Goal: Register for event/course

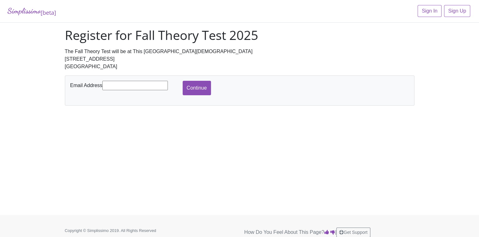
click at [127, 86] on input "text" at bounding box center [134, 85] width 65 height 9
type input "[EMAIL_ADDRESS][DOMAIN_NAME]"
click at [187, 90] on input "Continue" at bounding box center [197, 88] width 28 height 14
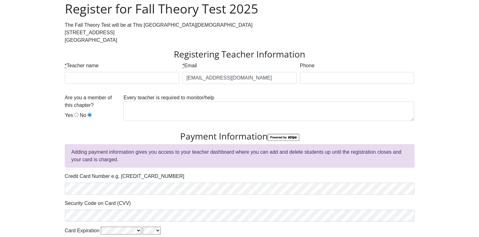
scroll to position [26, 0]
click at [138, 79] on input "* Teacher name" at bounding box center [122, 79] width 114 height 12
type input "[PERSON_NAME]"
click at [323, 78] on input "Phone" at bounding box center [357, 79] width 114 height 12
type input "8176274628"
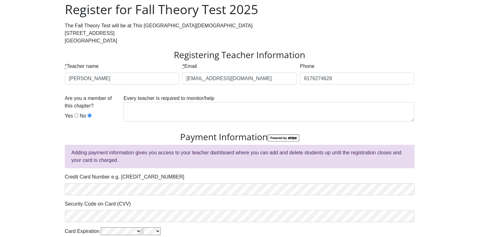
click at [77, 114] on div "Are you a member of this chapter? Yes No" at bounding box center [93, 109] width 56 height 28
click at [77, 116] on div "Are you a member of this chapter? Yes No" at bounding box center [93, 109] width 56 height 28
click at [75, 116] on input "Yes" at bounding box center [76, 116] width 4 height 4
radio input "true"
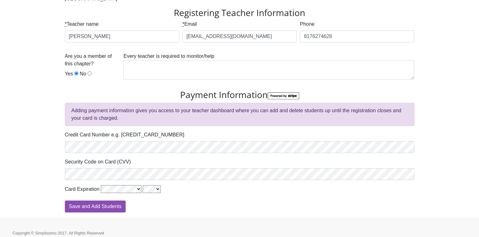
scroll to position [73, 0]
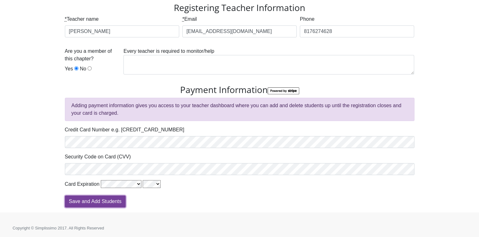
click at [112, 202] on input "Save and Add Students" at bounding box center [95, 202] width 61 height 12
type input "Processing"
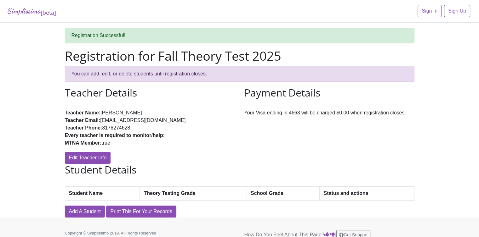
scroll to position [8, 0]
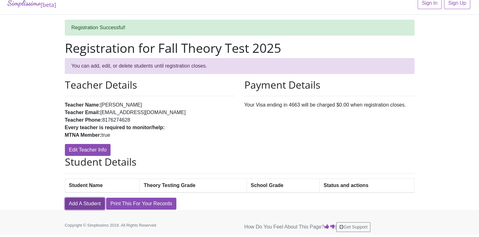
click at [93, 204] on link "Add A Student" at bounding box center [85, 204] width 40 height 12
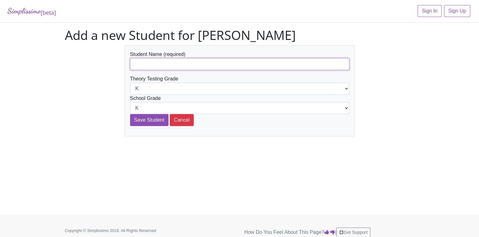
click at [167, 62] on input "text" at bounding box center [239, 64] width 219 height 12
type input "Liam Richard"
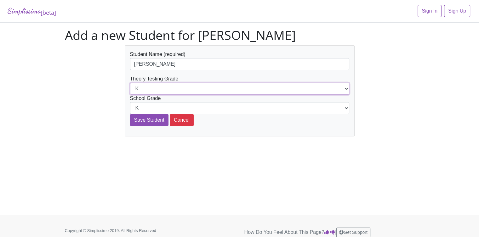
click at [196, 89] on select "K 1st 2nd 3rd 4th 5th 6th 7th 8th 9th 10th 11th 12th" at bounding box center [239, 89] width 219 height 12
select select "5th"
click at [130, 83] on select "K 1st 2nd 3rd 4th 5th 6th 7th 8th 9th 10th 11th 12th" at bounding box center [239, 89] width 219 height 12
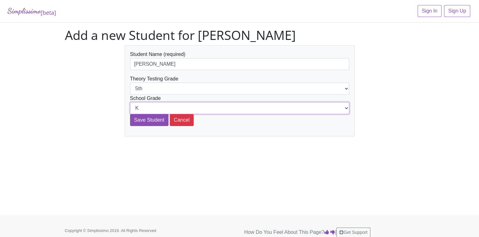
click at [198, 107] on select "K 1st 2nd 3rd 4th 5th 6th 7th 8th 9th 10th 11th 12th" at bounding box center [239, 108] width 219 height 12
select select "7th"
click at [130, 102] on select "K 1st 2nd 3rd 4th 5th 6th 7th 8th 9th 10th 11th 12th" at bounding box center [239, 108] width 219 height 12
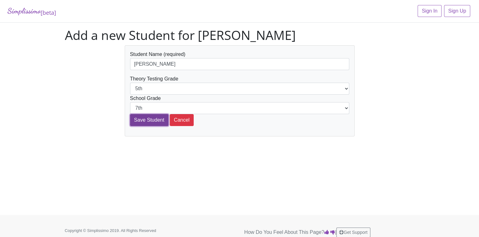
click at [150, 121] on input "Save Student" at bounding box center [149, 120] width 38 height 12
